Goal: Task Accomplishment & Management: Complete application form

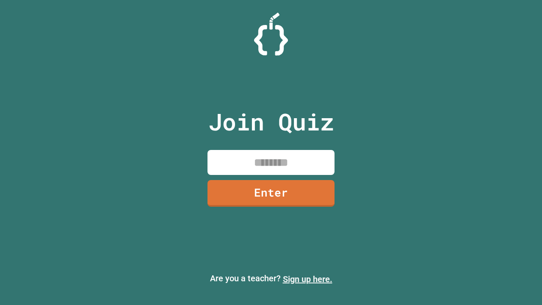
click at [308, 279] on link "Sign up here." at bounding box center [308, 279] width 50 height 10
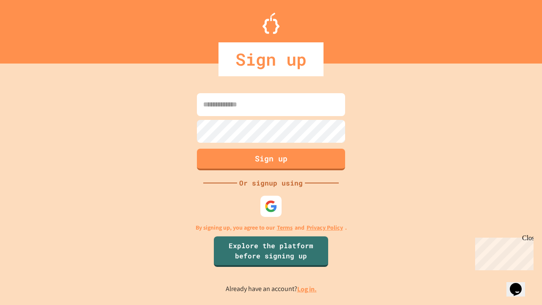
click at [308, 289] on link "Log in." at bounding box center [306, 289] width 19 height 9
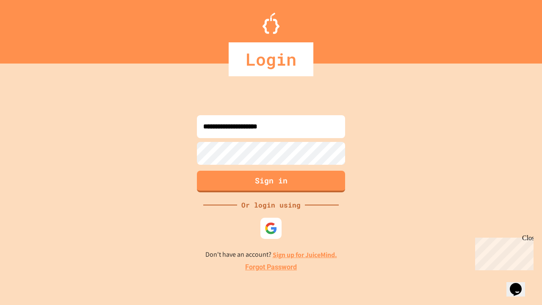
type input "**********"
